Goal: Task Accomplishment & Management: Use online tool/utility

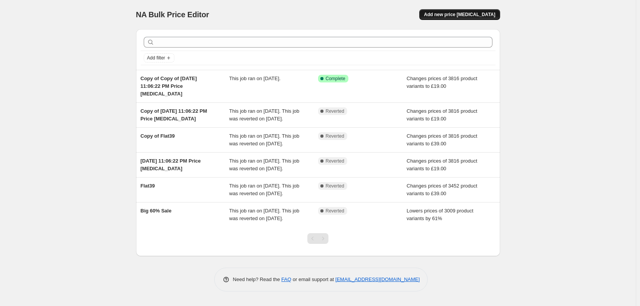
click at [476, 13] on span "Add new price [MEDICAL_DATA]" at bounding box center [459, 14] width 71 height 6
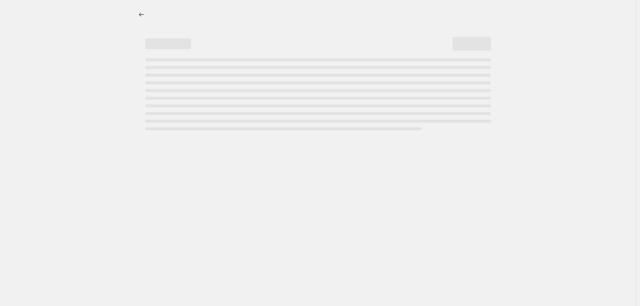
select select "percentage"
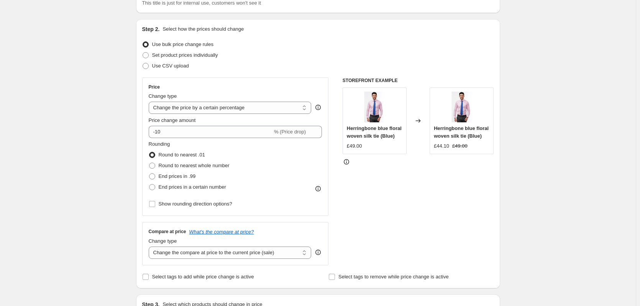
scroll to position [77, 0]
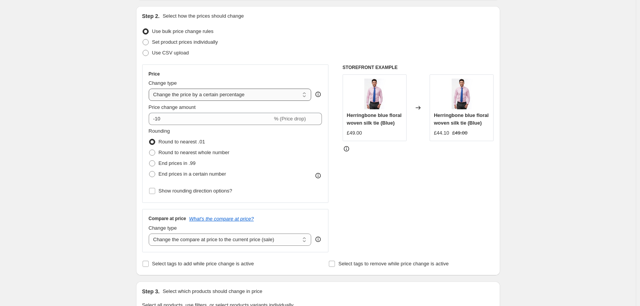
click at [247, 95] on select "Change the price to a certain amount Change the price by a certain amount Chang…" at bounding box center [230, 95] width 163 height 12
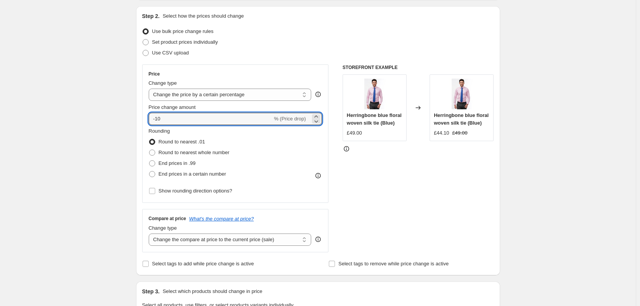
drag, startPoint x: 180, startPoint y: 121, endPoint x: 129, endPoint y: 121, distance: 51.4
click at [129, 121] on div "Create new price [MEDICAL_DATA]. This page is ready Create new price [MEDICAL_D…" at bounding box center [318, 306] width 382 height 766
type input "70"
click at [395, 208] on div "STOREFRONT EXAMPLE Herringbone blue floral woven silk tie (Blue) £49.00 Changed…" at bounding box center [418, 158] width 151 height 188
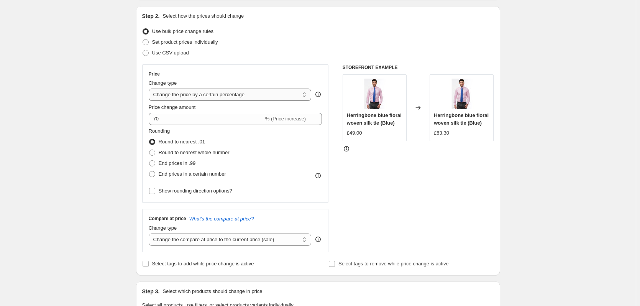
click at [209, 93] on select "Change the price to a certain amount Change the price by a certain amount Chang…" at bounding box center [230, 95] width 163 height 12
click at [150, 89] on select "Change the price to a certain amount Change the price by a certain amount Chang…" at bounding box center [230, 95] width 163 height 12
click at [372, 196] on div "STOREFRONT EXAMPLE Herringbone blue floral woven silk tie (Blue) £49.00 Changed…" at bounding box center [418, 158] width 151 height 188
click at [207, 92] on select "Change the price to a certain amount Change the price by a certain amount Chang…" at bounding box center [230, 95] width 163 height 12
select select "pcap"
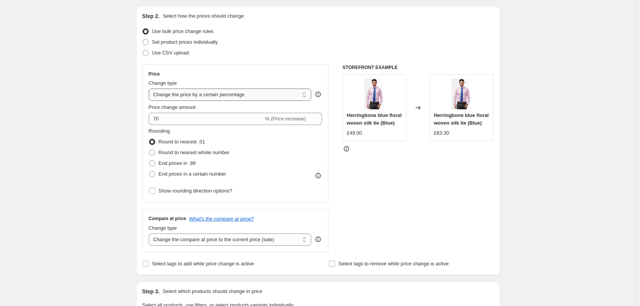
click at [150, 89] on select "Change the price to a certain amount Change the price by a certain amount Chang…" at bounding box center [230, 95] width 163 height 12
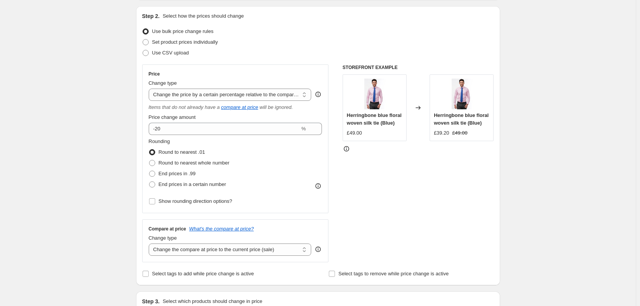
click at [363, 196] on div "STOREFRONT EXAMPLE Herringbone blue floral woven silk tie (Blue) £49.00 Changed…" at bounding box center [418, 163] width 151 height 198
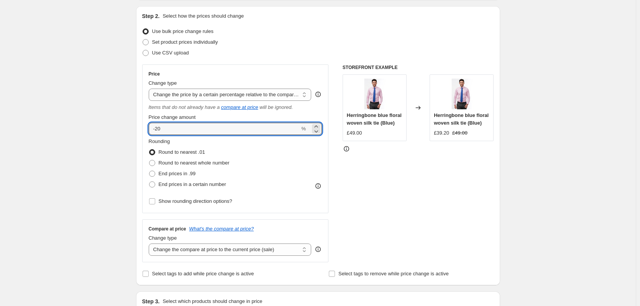
drag, startPoint x: 169, startPoint y: 123, endPoint x: 128, endPoint y: 127, distance: 41.6
click at [130, 127] on div "Create new price [MEDICAL_DATA]. This page is ready Create new price [MEDICAL_D…" at bounding box center [318, 311] width 382 height 776
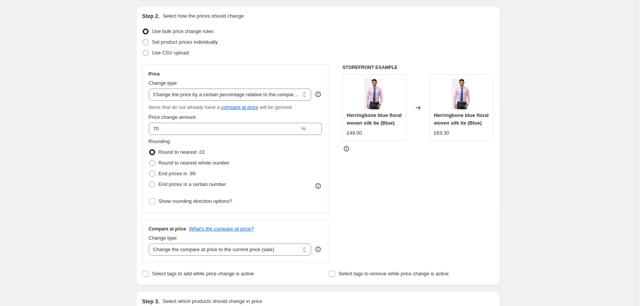
click at [400, 201] on div "STOREFRONT EXAMPLE Herringbone blue floral woven silk tie (Blue) £49.00 Changed…" at bounding box center [418, 163] width 151 height 198
click at [156, 131] on input "70" at bounding box center [224, 129] width 151 height 12
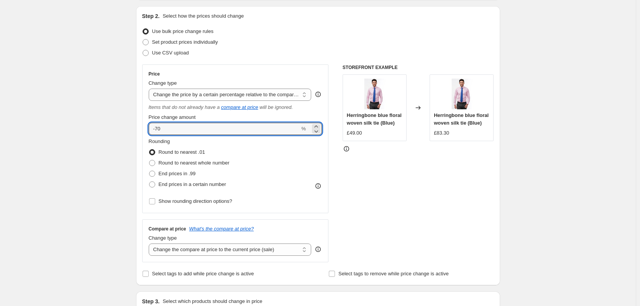
type input "-70"
click at [403, 192] on div "STOREFRONT EXAMPLE Herringbone blue floral woven silk tie (Blue) £49.00 Changed…" at bounding box center [418, 163] width 151 height 198
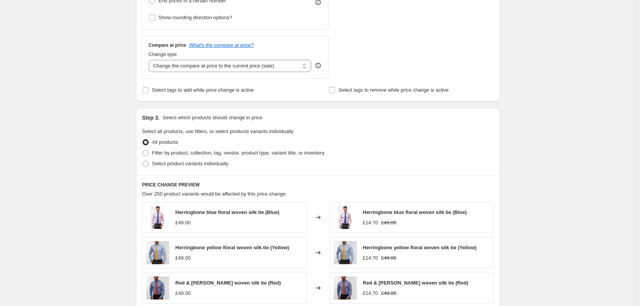
scroll to position [268, 0]
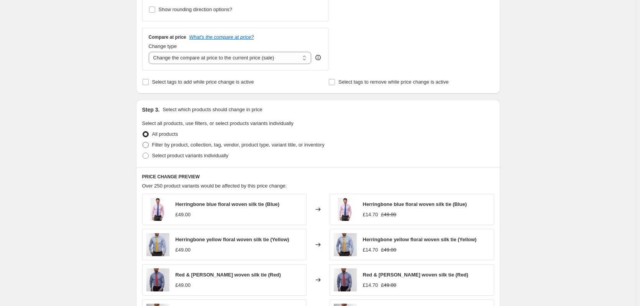
click at [179, 146] on span "Filter by product, collection, tag, vendor, product type, variant title, or inv…" at bounding box center [238, 145] width 172 height 6
click at [143, 142] on input "Filter by product, collection, tag, vendor, product type, variant title, or inv…" at bounding box center [143, 142] width 0 height 0
radio input "true"
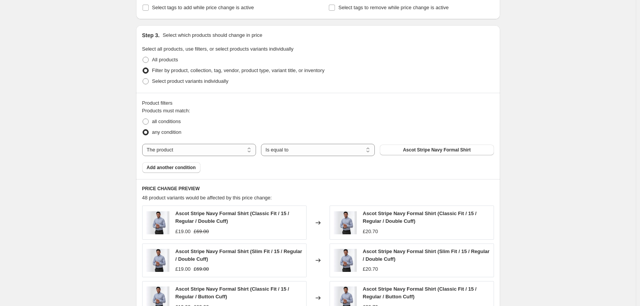
scroll to position [345, 0]
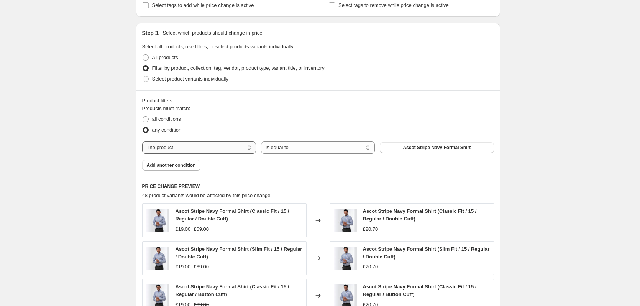
click at [225, 147] on select "The product The product's collection The product's tag The product's vendor The…" at bounding box center [199, 147] width 114 height 12
click at [172, 119] on span "all conditions" at bounding box center [166, 119] width 29 height 6
click at [143, 117] on input "all conditions" at bounding box center [143, 116] width 0 height 0
radio input "true"
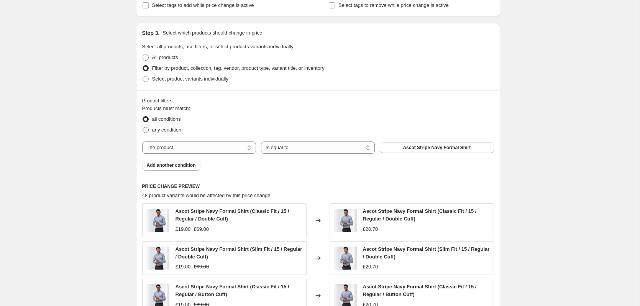
click at [178, 132] on span "any condition" at bounding box center [167, 130] width 30 height 6
click at [143, 127] on input "any condition" at bounding box center [143, 127] width 0 height 0
radio input "true"
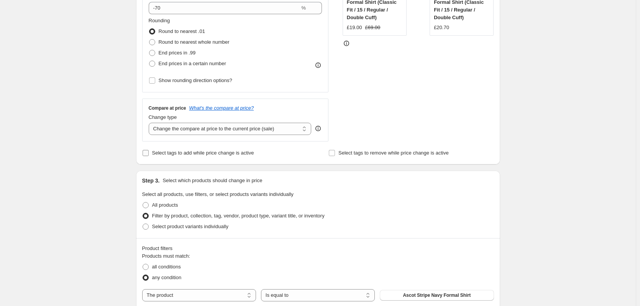
scroll to position [268, 0]
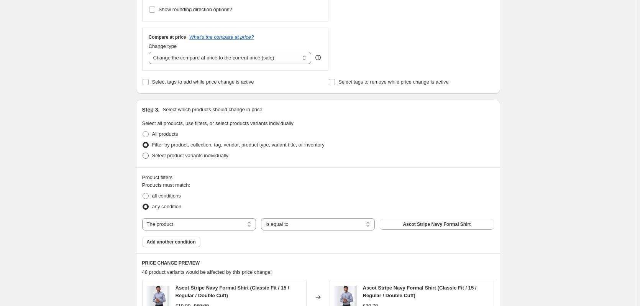
click at [184, 156] on span "Select product variants individually" at bounding box center [190, 156] width 76 height 6
click at [143, 153] on input "Select product variants individually" at bounding box center [143, 153] width 0 height 0
radio input "true"
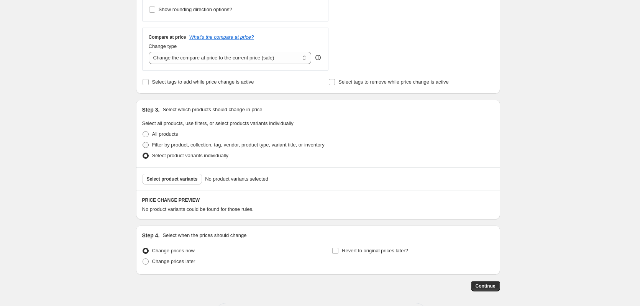
click at [187, 144] on span "Filter by product, collection, tag, vendor, product type, variant title, or inv…" at bounding box center [238, 145] width 172 height 6
click at [143, 142] on input "Filter by product, collection, tag, vendor, product type, variant title, or inv…" at bounding box center [143, 142] width 0 height 0
radio input "true"
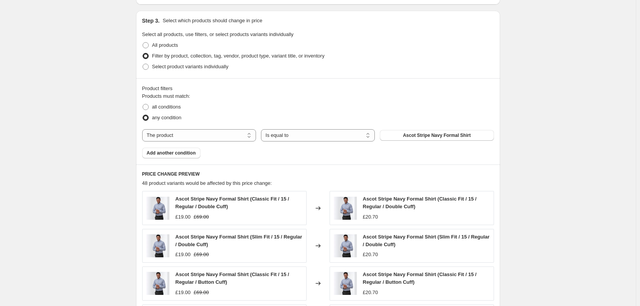
scroll to position [345, 0]
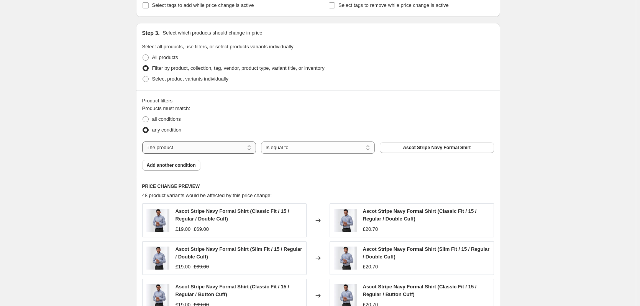
click at [197, 146] on select "The product The product's collection The product's tag The product's vendor The…" at bounding box center [199, 147] width 114 height 12
select select "collection"
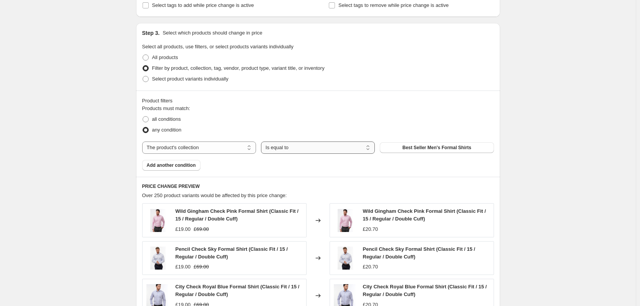
click at [281, 146] on select "Is equal to Is not equal to" at bounding box center [318, 147] width 114 height 12
click at [263, 141] on select "Is equal to Is not equal to" at bounding box center [318, 147] width 114 height 12
click at [423, 151] on button "Best Seller Men's Formal Shirts" at bounding box center [437, 147] width 114 height 11
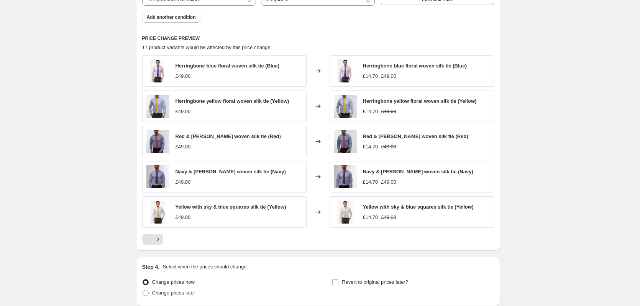
scroll to position [557, 0]
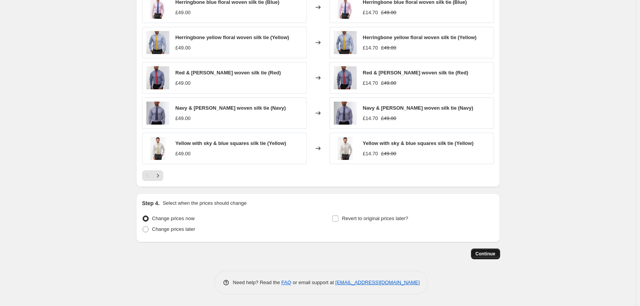
click at [484, 253] on span "Continue" at bounding box center [486, 254] width 20 height 6
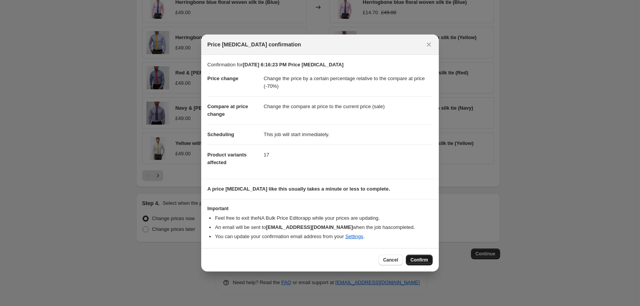
click at [423, 261] on span "Confirm" at bounding box center [419, 260] width 18 height 6
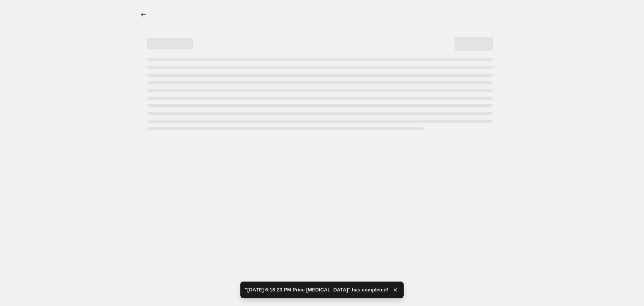
select select "pcap"
select select "collection"
